Goal: Communication & Community: Answer question/provide support

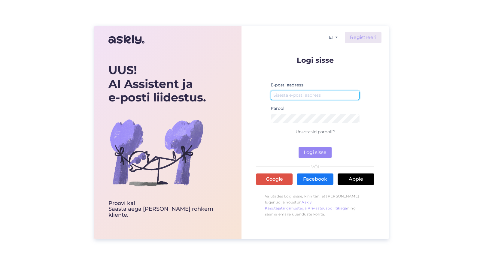
click at [309, 94] on input "email" at bounding box center [315, 95] width 89 height 9
type input "[EMAIL_ADDRESS][PERSON_NAME][DOMAIN_NAME]"
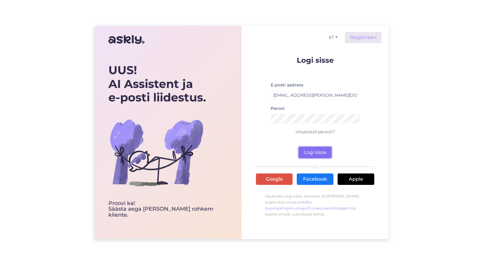
click at [313, 155] on button "Logi sisse" at bounding box center [314, 152] width 33 height 11
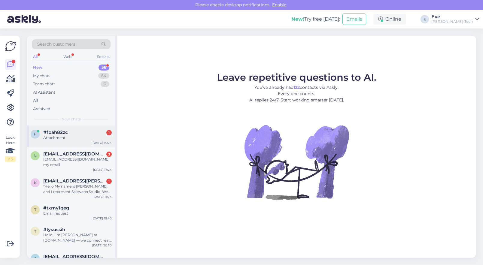
click at [90, 134] on div "#fbah82zc 1" at bounding box center [77, 132] width 68 height 5
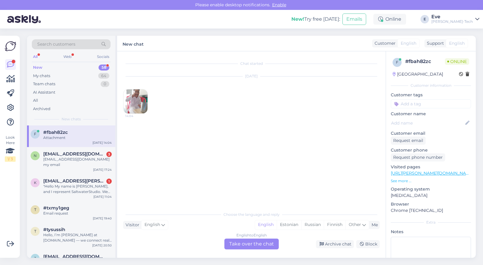
click at [136, 98] on img at bounding box center [135, 101] width 24 height 24
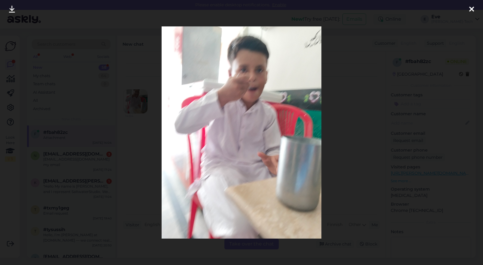
click at [472, 10] on icon at bounding box center [471, 10] width 5 height 8
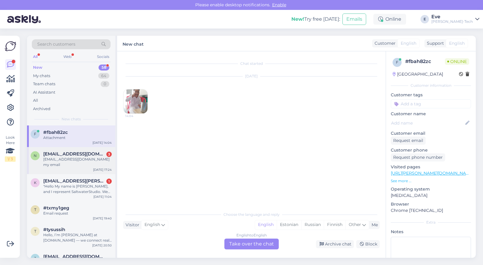
click at [87, 156] on span "[EMAIL_ADDRESS][DOMAIN_NAME]" at bounding box center [74, 153] width 62 height 5
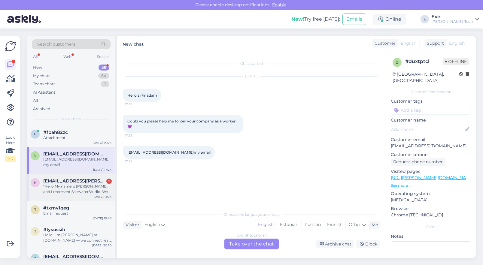
click at [78, 184] on div ""Hello My name is [PERSON_NAME], and I represent SaltwaterStudio. We support ex…" at bounding box center [77, 189] width 68 height 11
